Goal: Information Seeking & Learning: Learn about a topic

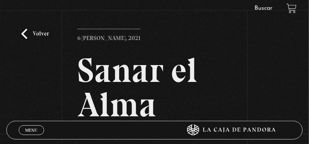
click at [263, 6] on link "Buscar" at bounding box center [264, 8] width 18 height 6
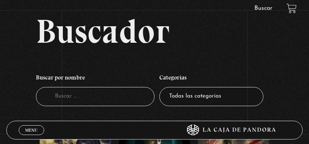
click at [73, 97] on input "Buscador" at bounding box center [95, 96] width 119 height 19
type input "Miedo"
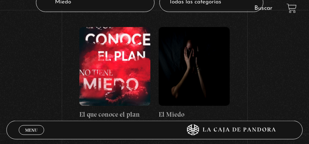
scroll to position [76, 0]
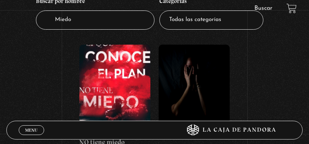
click at [193, 88] on figure at bounding box center [194, 84] width 71 height 79
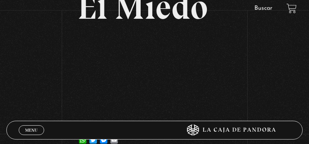
scroll to position [76, 0]
